Goal: Transaction & Acquisition: Purchase product/service

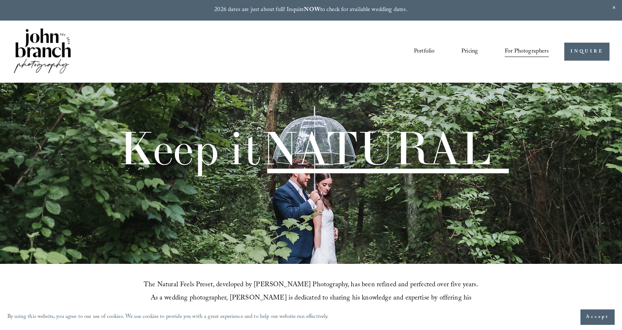
scroll to position [289, 0]
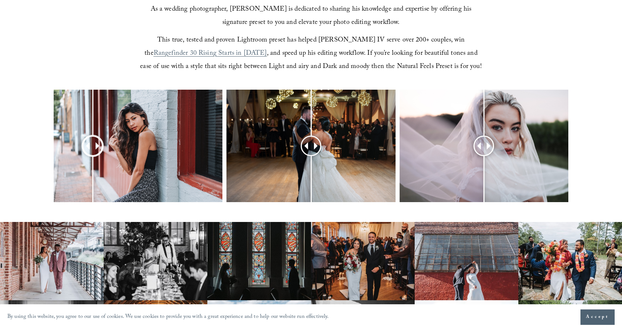
drag, startPoint x: 139, startPoint y: 145, endPoint x: 90, endPoint y: 144, distance: 48.5
click at [90, 144] on div at bounding box center [92, 146] width 19 height 19
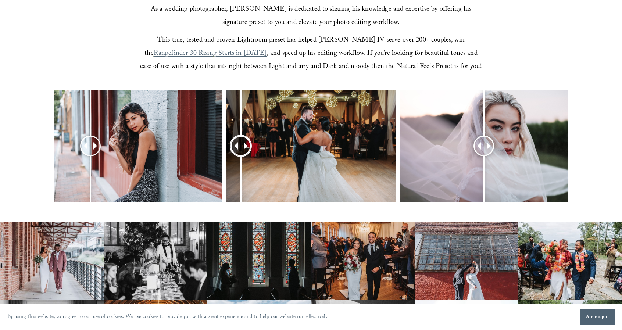
drag, startPoint x: 312, startPoint y: 144, endPoint x: 241, endPoint y: 144, distance: 71.7
click at [241, 144] on div at bounding box center [240, 145] width 19 height 19
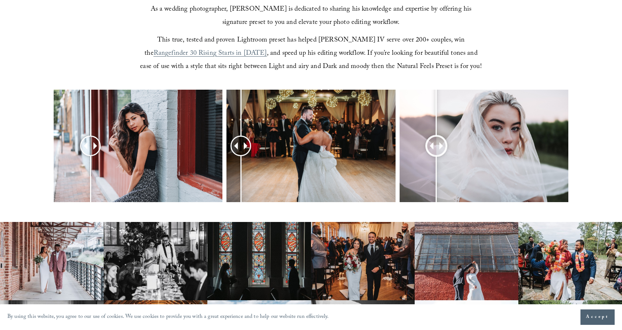
drag, startPoint x: 486, startPoint y: 148, endPoint x: 435, endPoint y: 149, distance: 50.7
click at [435, 149] on div at bounding box center [436, 146] width 19 height 19
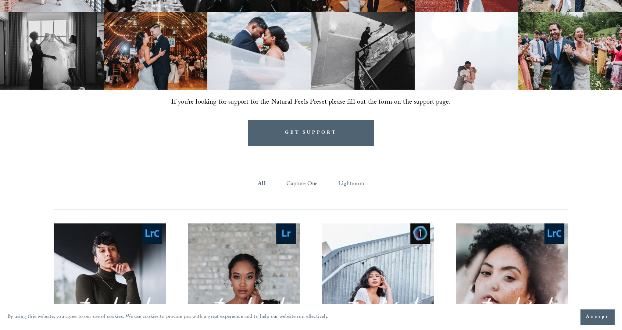
scroll to position [831, 0]
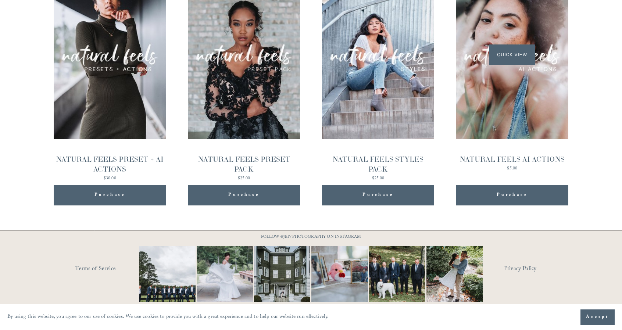
click at [531, 106] on div "Quick View" at bounding box center [512, 55] width 112 height 168
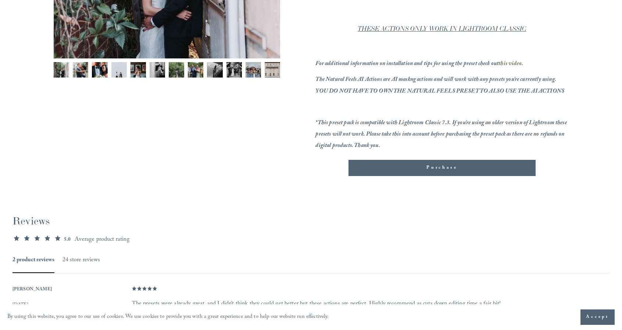
scroll to position [479, 0]
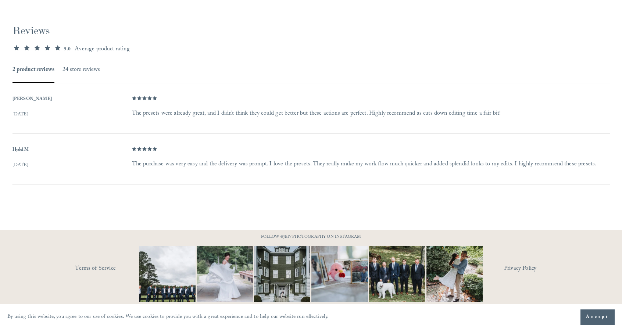
click at [460, 271] on img at bounding box center [454, 274] width 56 height 75
